Goal: Check status: Check status

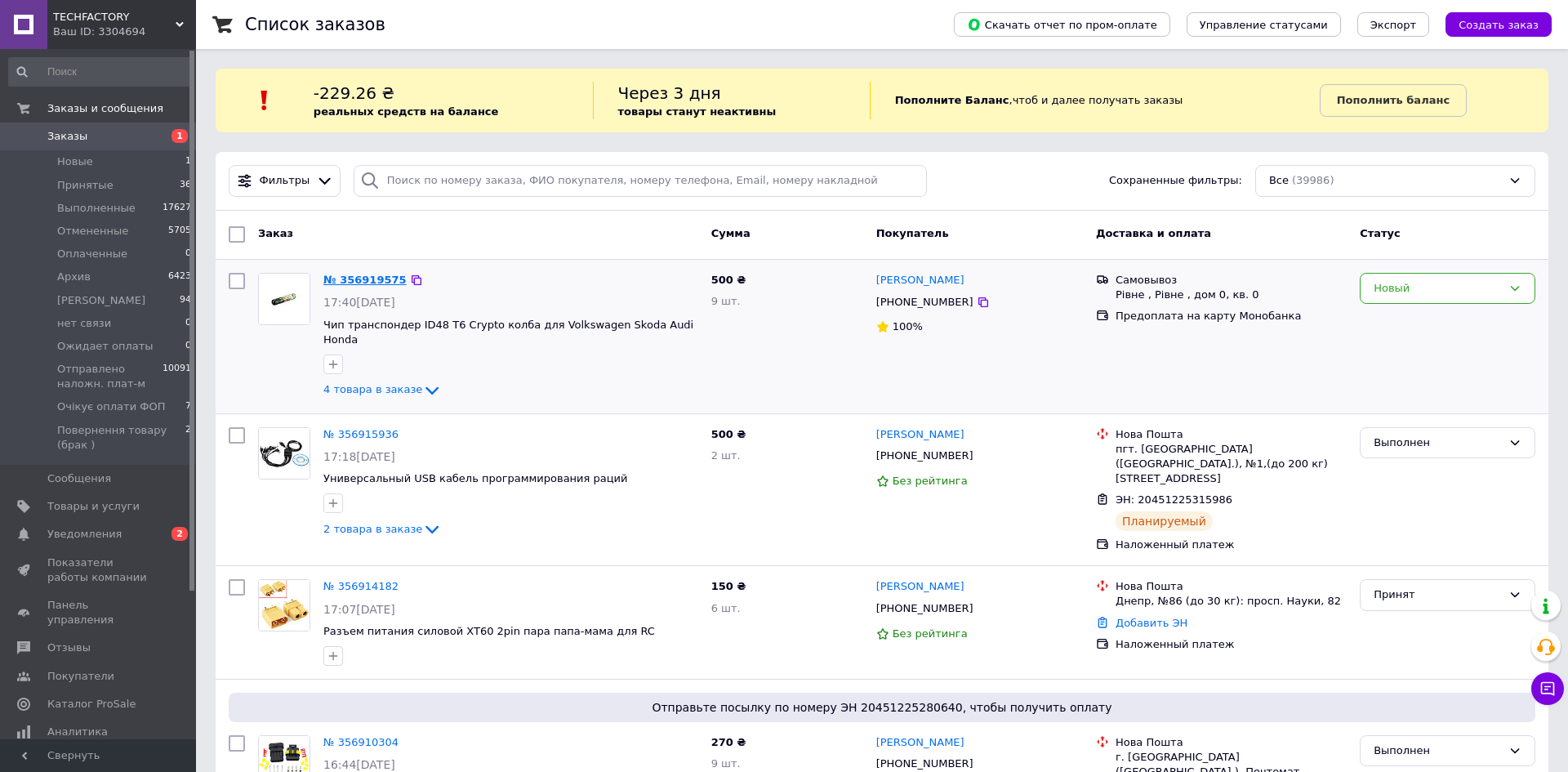
click at [353, 280] on link "№ 356919575" at bounding box center [365, 280] width 84 height 12
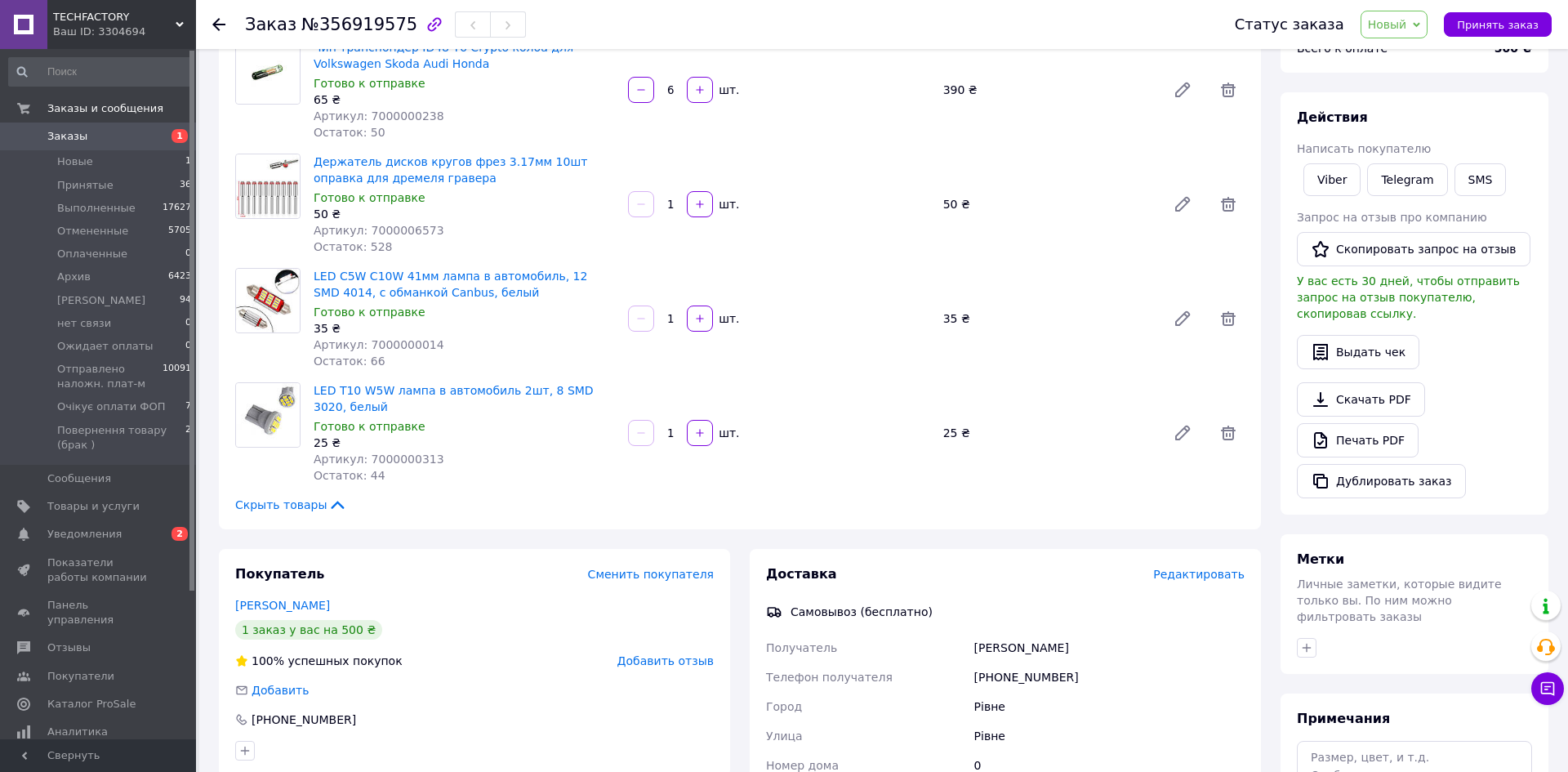
scroll to position [136, 0]
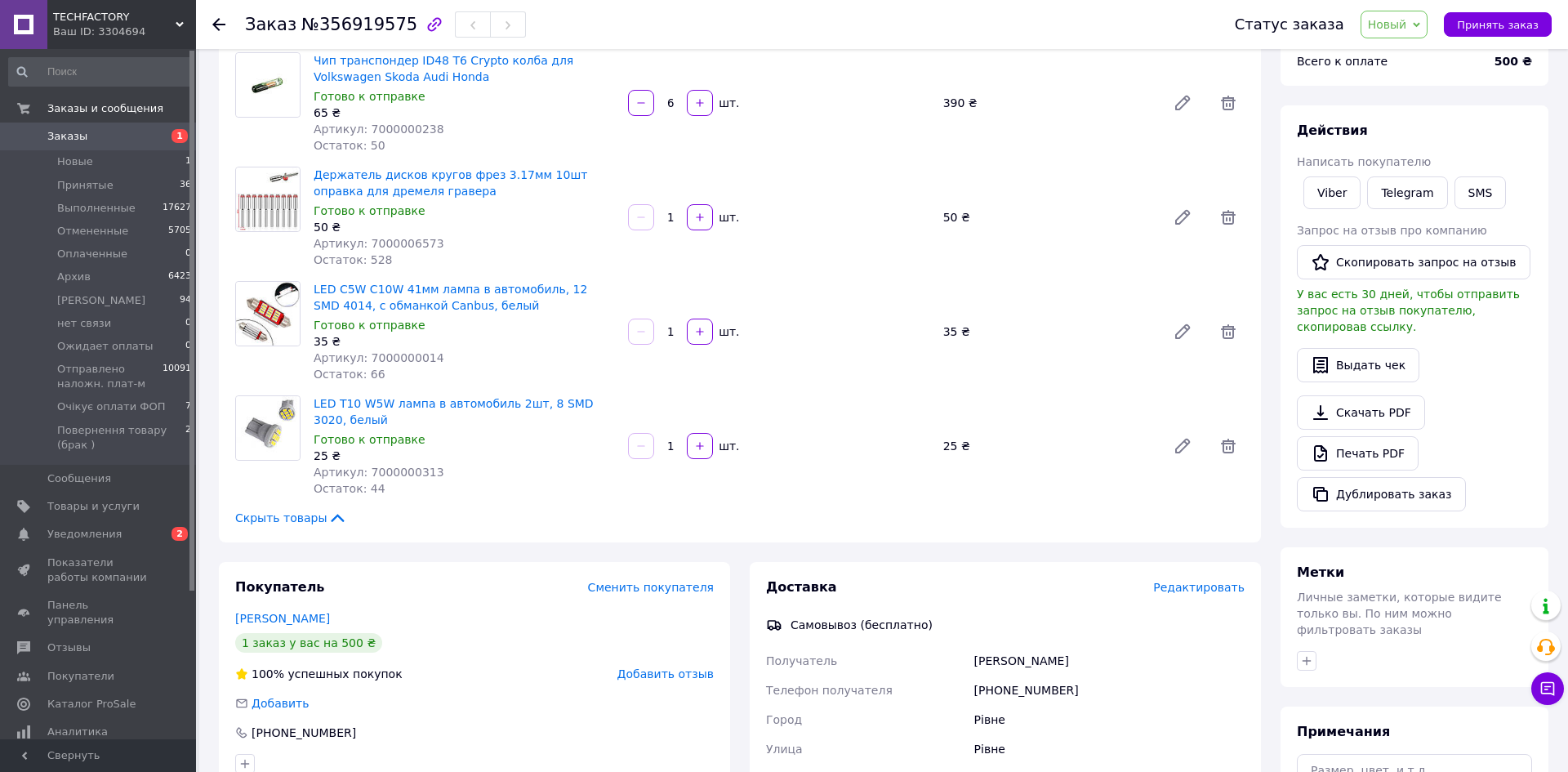
click at [406, 469] on span "Артикул: 7000000313" at bounding box center [378, 472] width 130 height 13
copy span "7000000313"
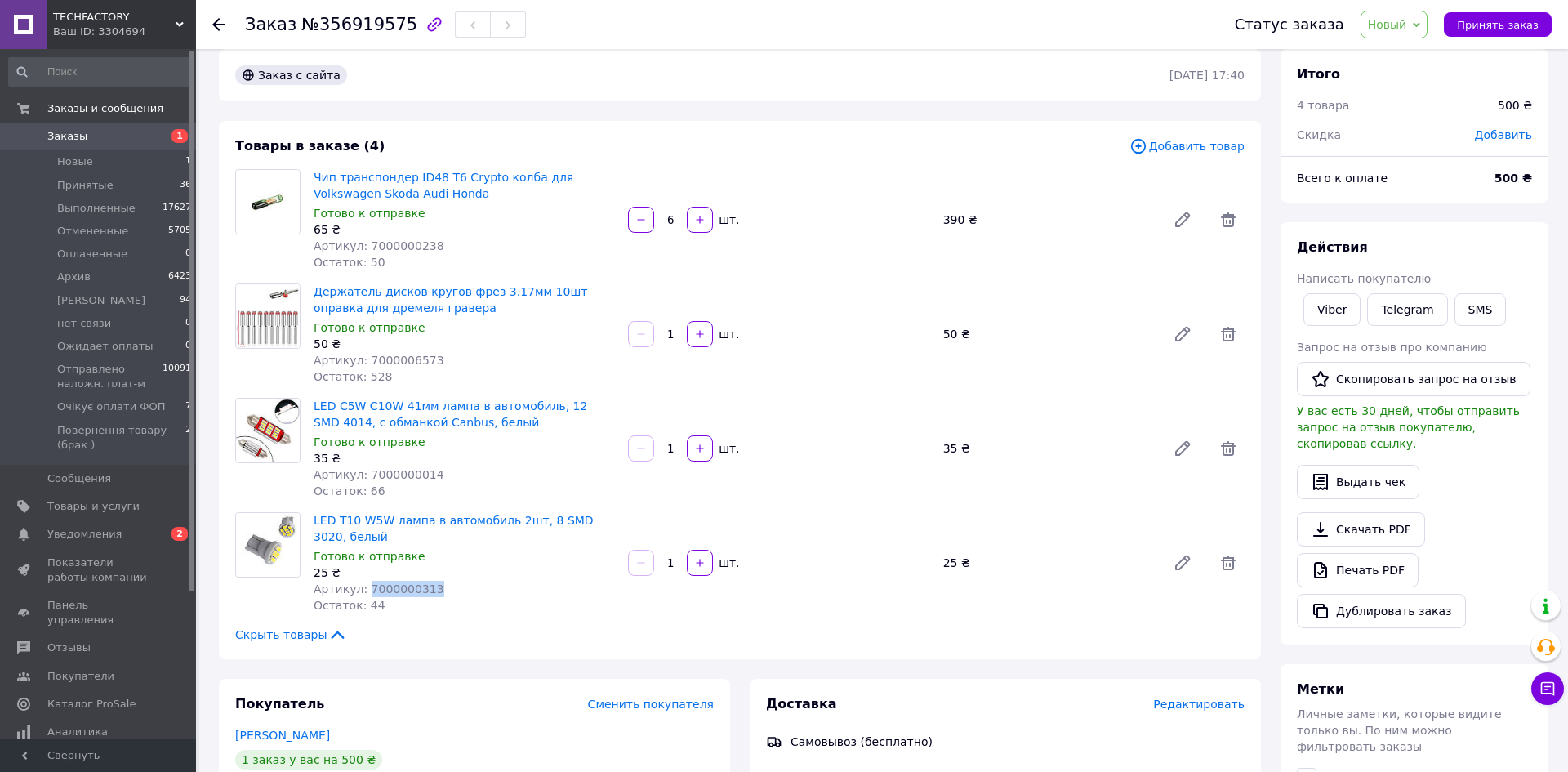
scroll to position [0, 0]
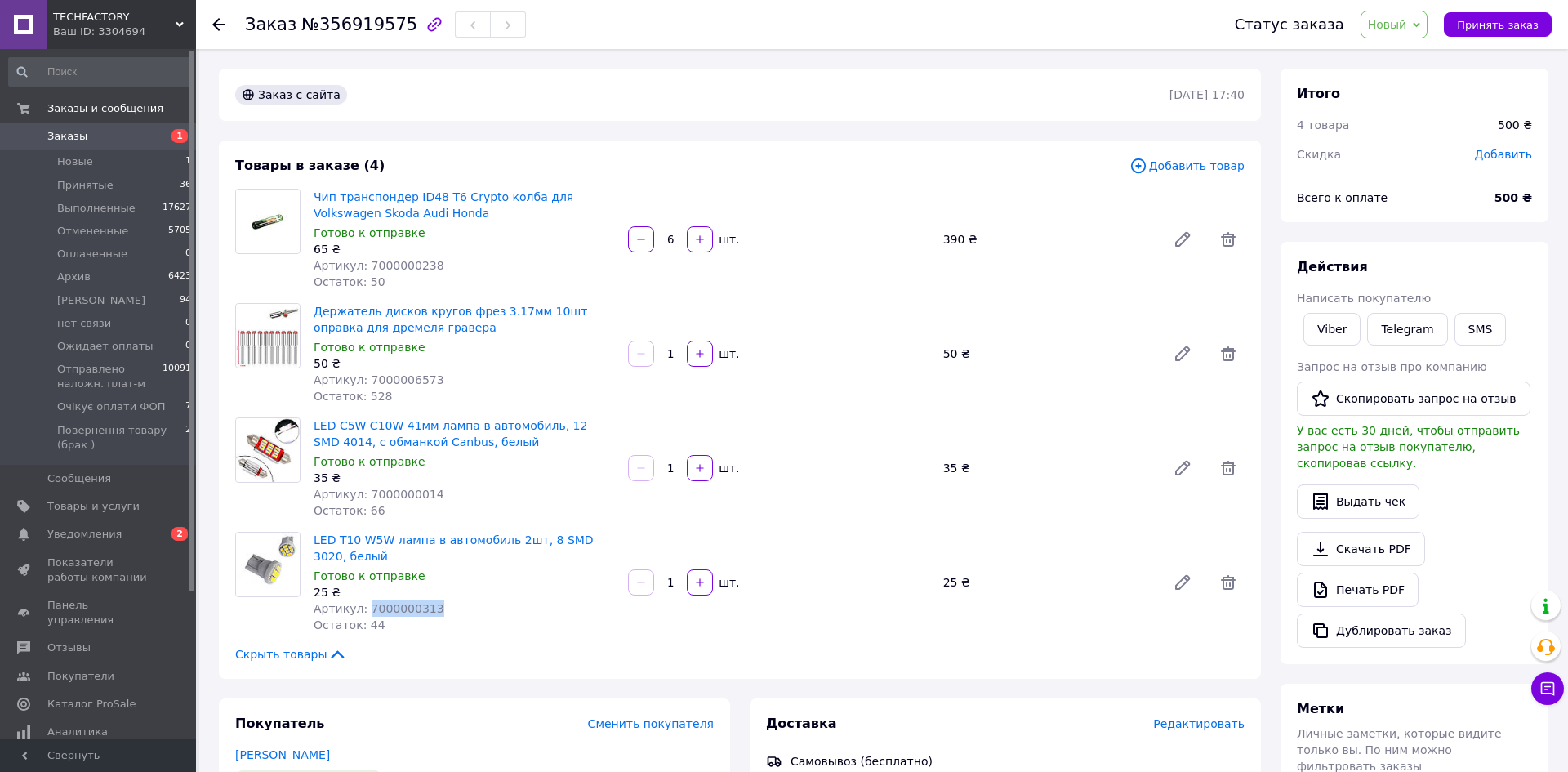
click at [396, 269] on span "Артикул: 7000000238" at bounding box center [378, 265] width 130 height 13
copy span "7000000238"
click at [388, 386] on span "Артикул: 7000006573" at bounding box center [378, 380] width 130 height 13
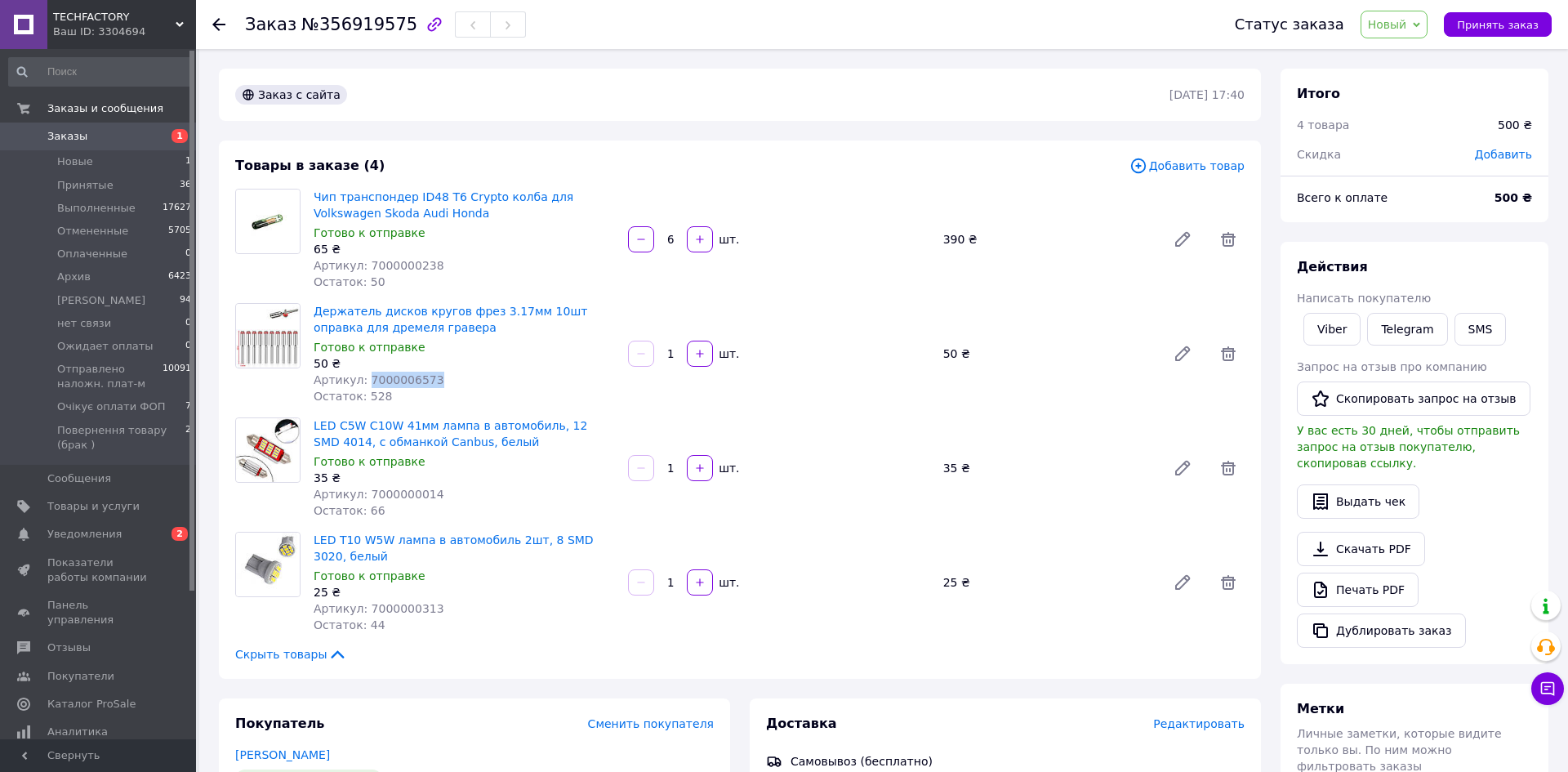
copy span "7000006573"
click at [399, 500] on span "Артикул: 7000000014" at bounding box center [378, 494] width 130 height 13
copy span "7000000014"
click at [399, 607] on span "Артикул: 7000000313" at bounding box center [378, 608] width 130 height 13
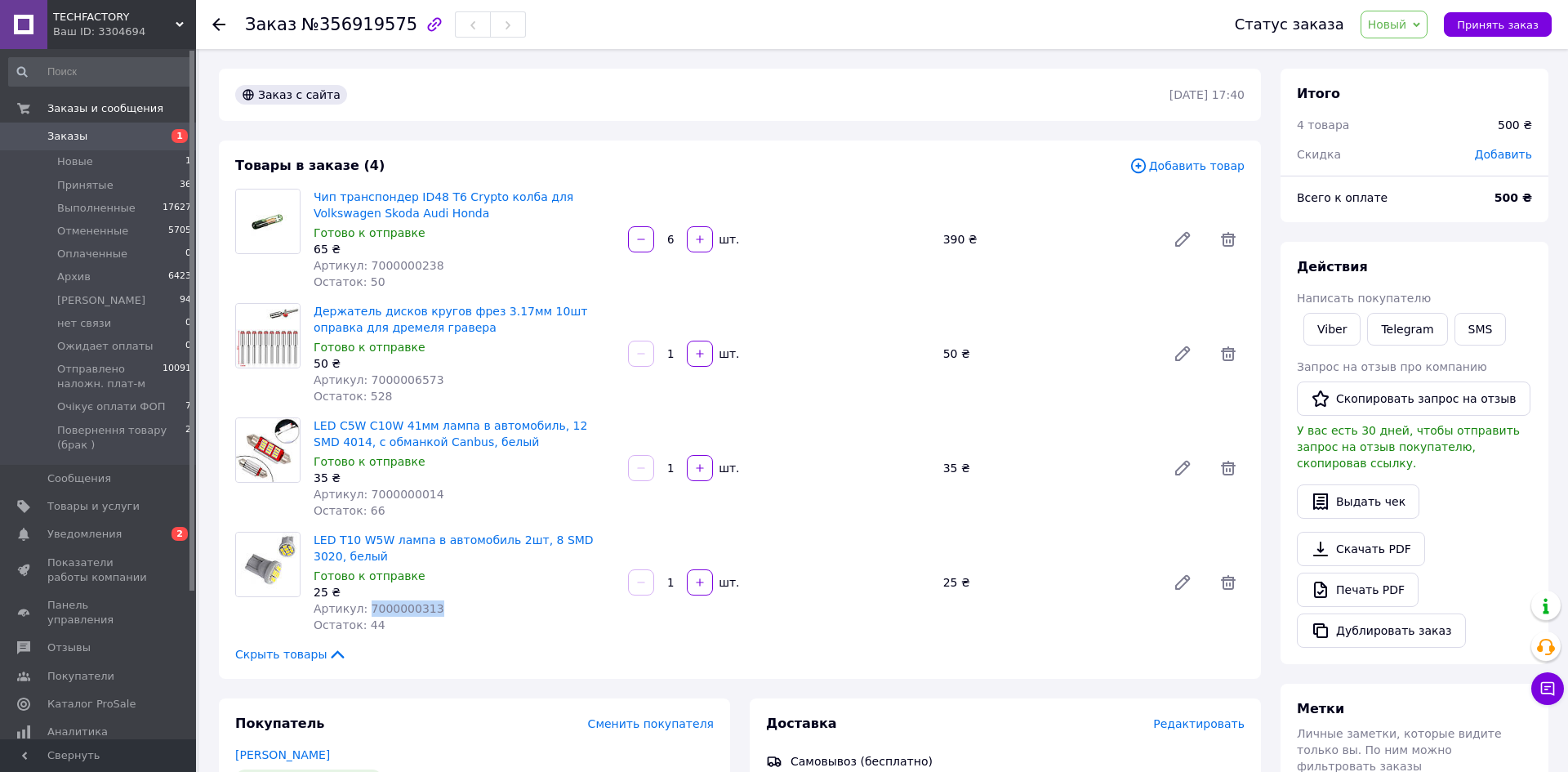
click at [399, 607] on span "Артикул: 7000000313" at bounding box center [378, 608] width 130 height 13
copy span "7000000313"
